Goal: Task Accomplishment & Management: Manage account settings

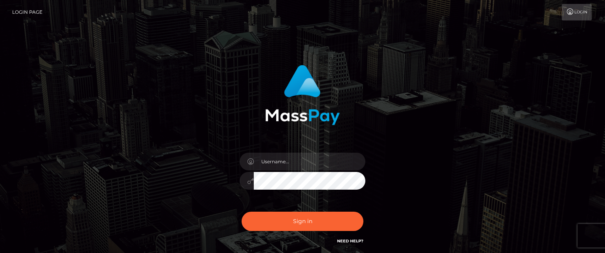
type input "[PERSON_NAME].tilia"
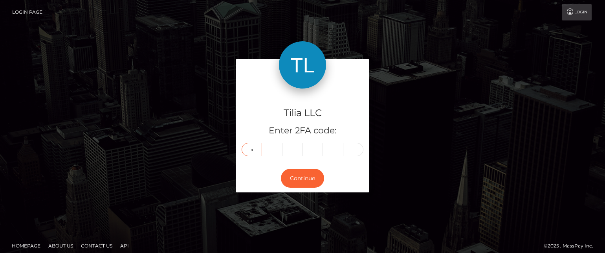
type input "1"
type input "6"
type input "0"
type input "1"
type input "6"
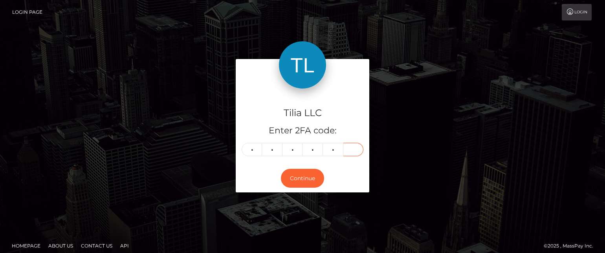
type input "0"
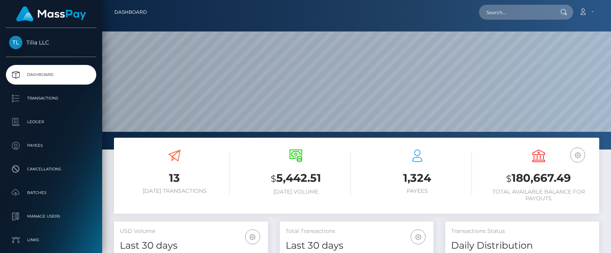
scroll to position [139, 154]
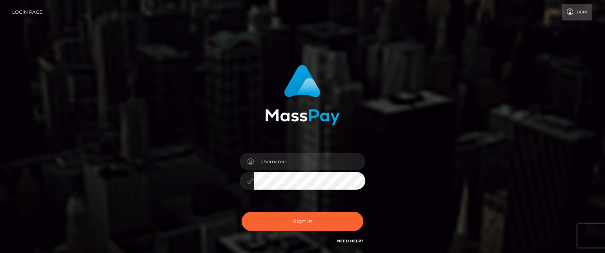
type input "matias.tilia"
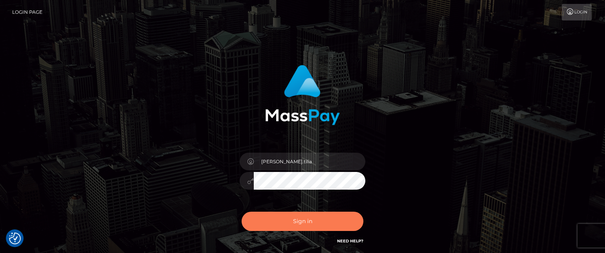
click at [289, 220] on button "Sign in" at bounding box center [303, 220] width 122 height 19
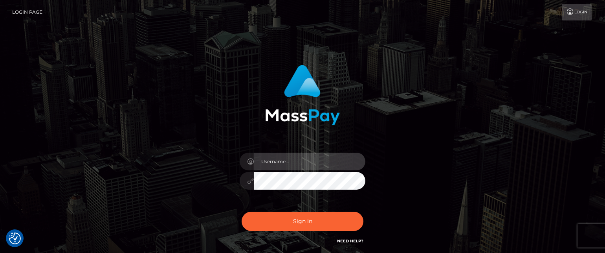
type input "[PERSON_NAME].tilia"
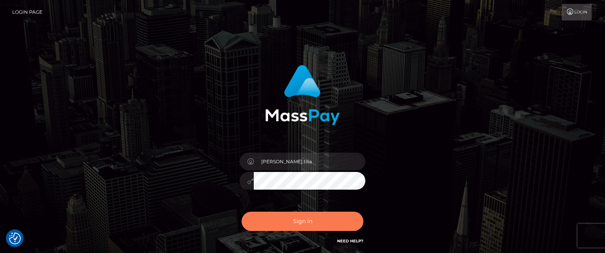
click at [295, 220] on button "Sign in" at bounding box center [303, 220] width 122 height 19
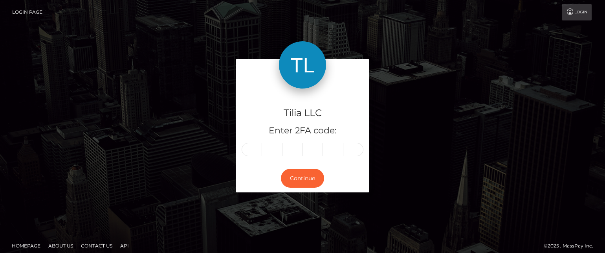
click at [249, 150] on input "text" at bounding box center [252, 149] width 20 height 13
type input "8"
type input "6"
type input "9"
type input "8"
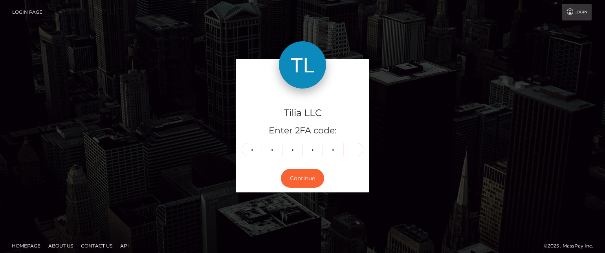
type input "6"
type input "1"
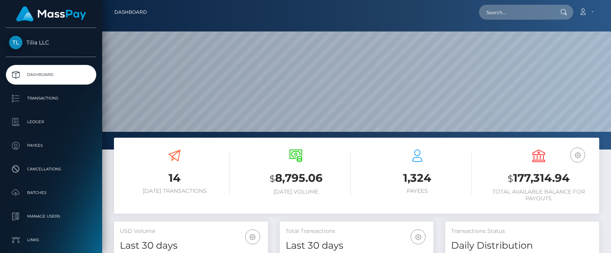
scroll to position [139, 154]
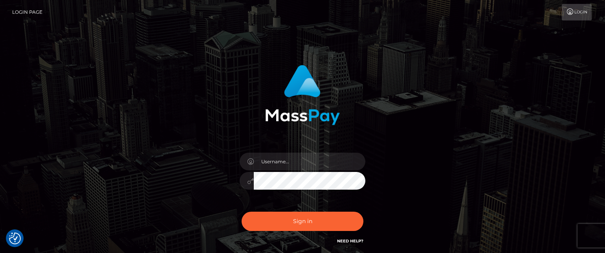
type input "[PERSON_NAME].tilia"
